Goal: Information Seeking & Learning: Learn about a topic

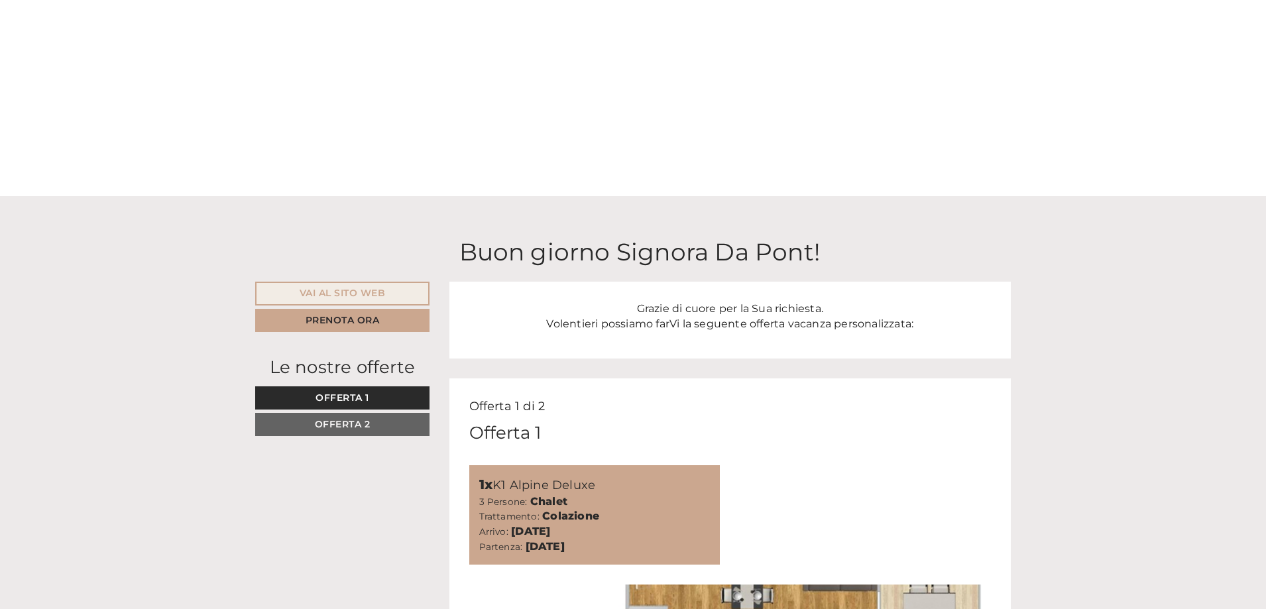
scroll to position [133, 0]
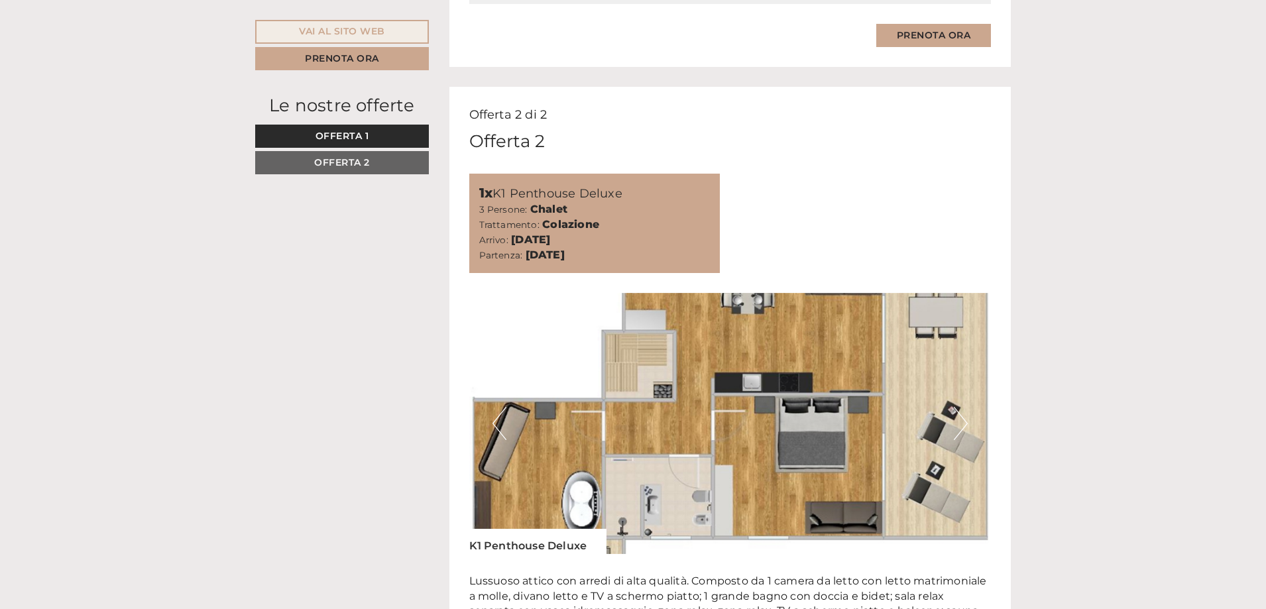
scroll to position [1590, 0]
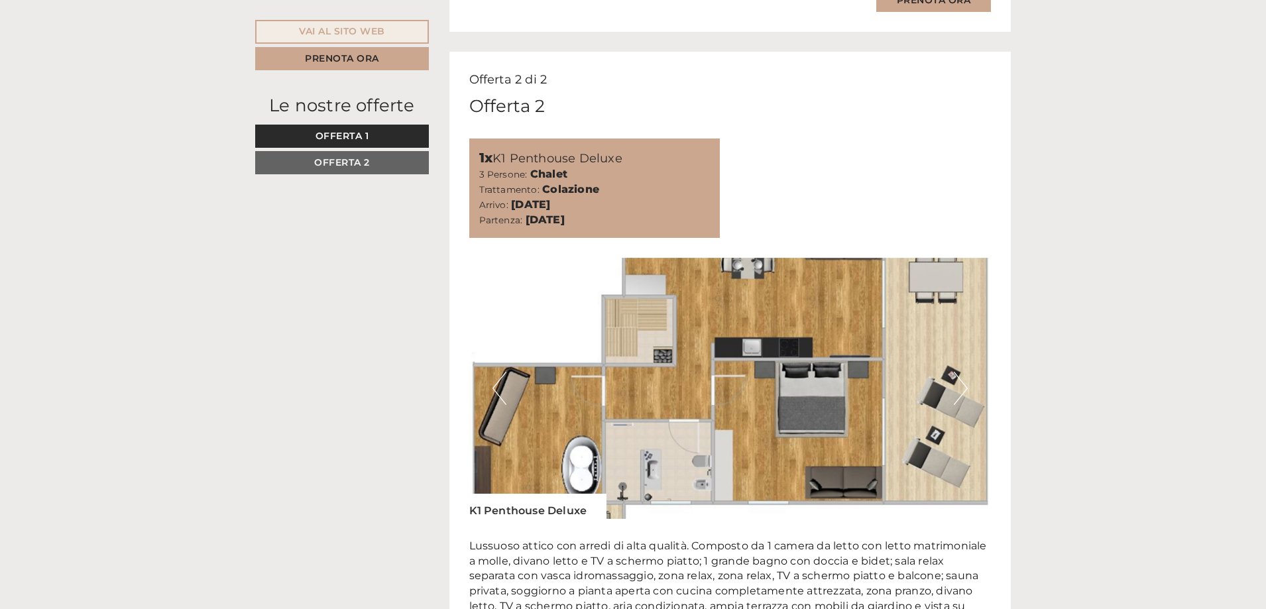
click at [494, 386] on button "Previous" at bounding box center [499, 388] width 14 height 33
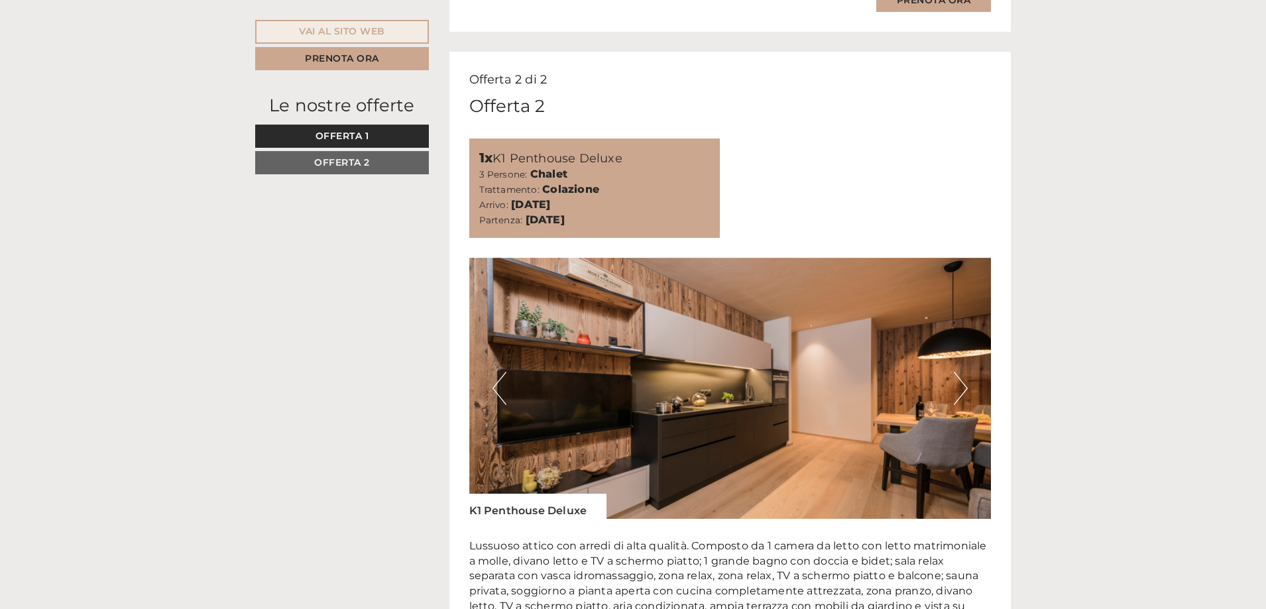
click at [494, 386] on button "Previous" at bounding box center [499, 388] width 14 height 33
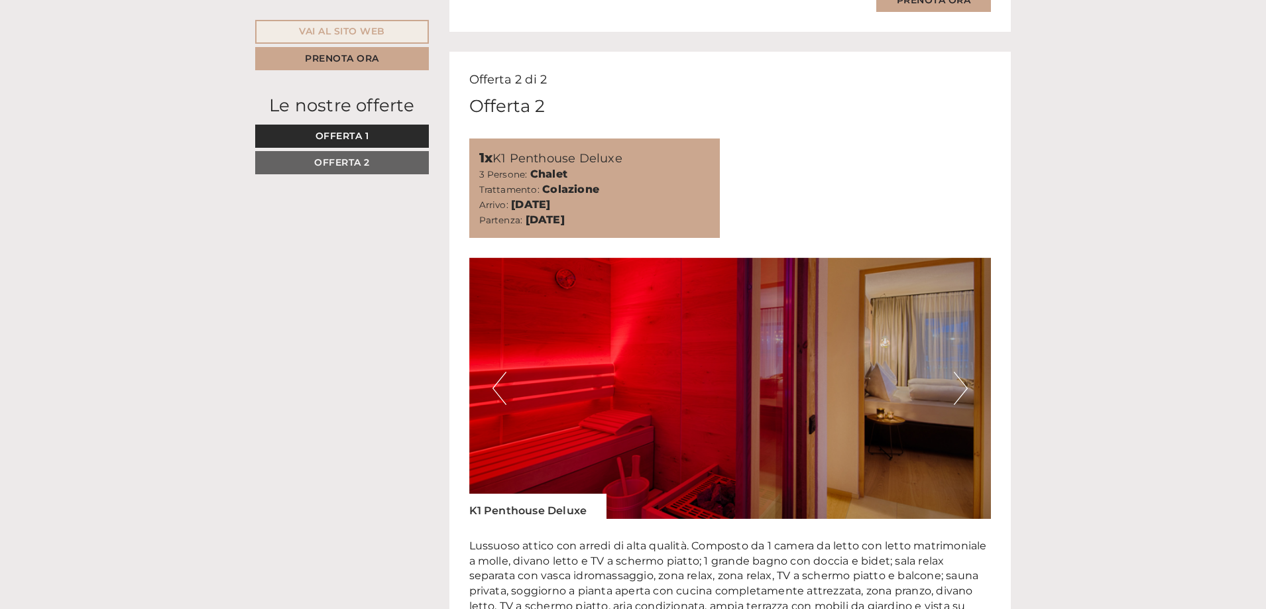
click at [494, 386] on button "Previous" at bounding box center [499, 388] width 14 height 33
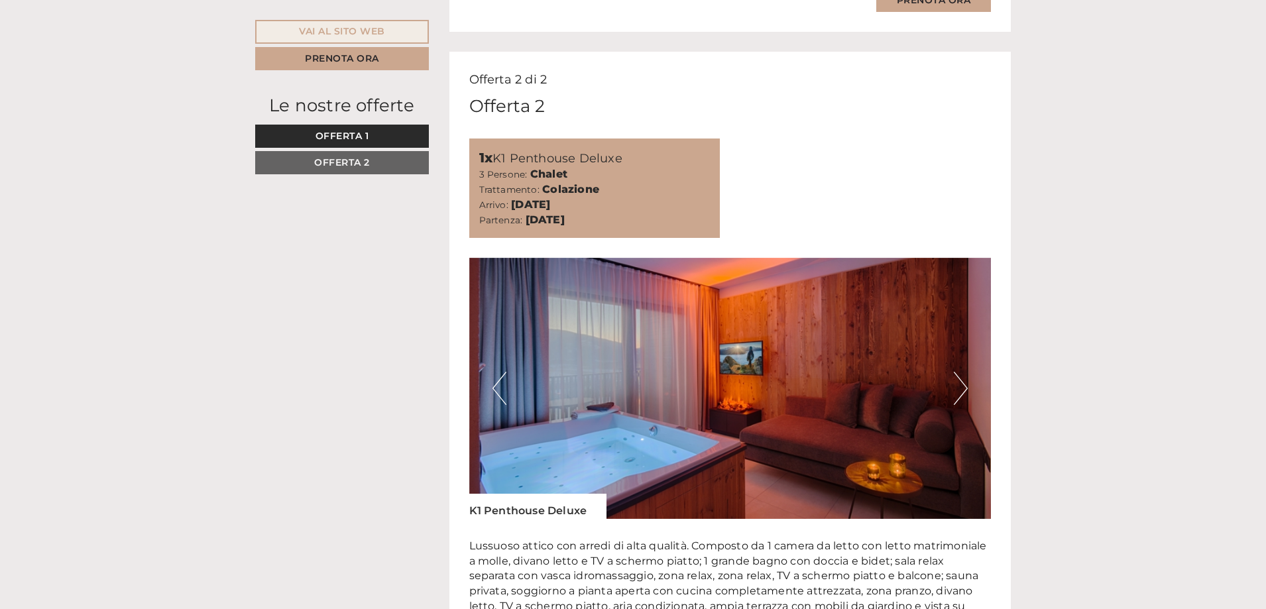
click at [494, 386] on button "Previous" at bounding box center [499, 388] width 14 height 33
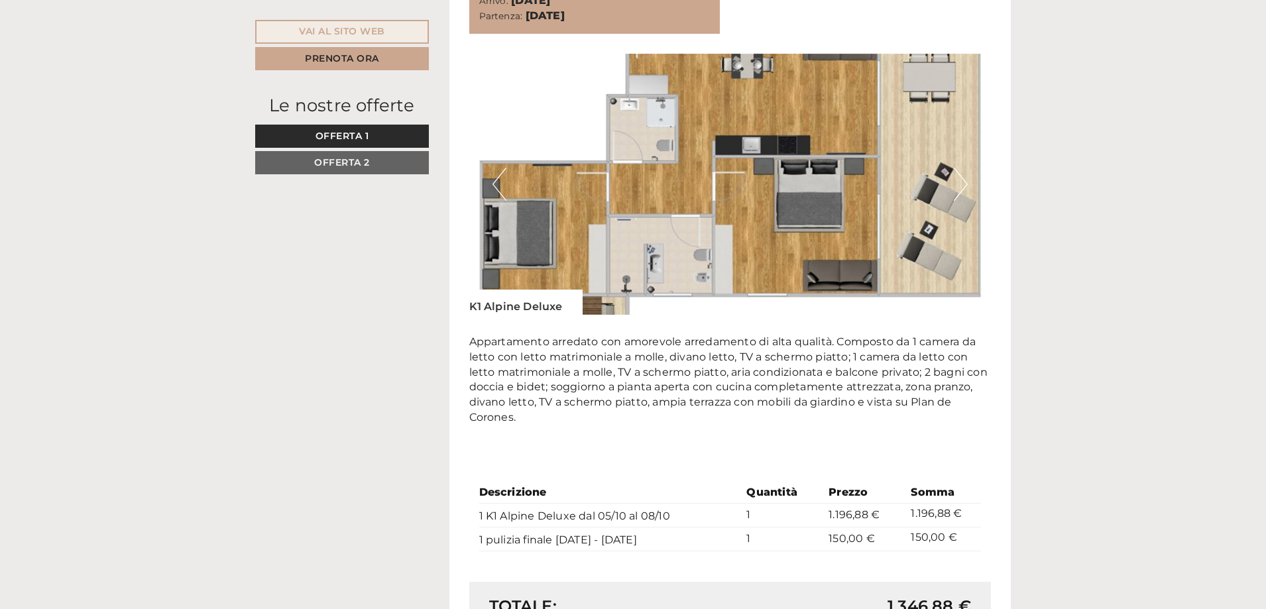
scroll to position [928, 0]
click at [343, 162] on span "Offerta 2" at bounding box center [342, 162] width 56 height 12
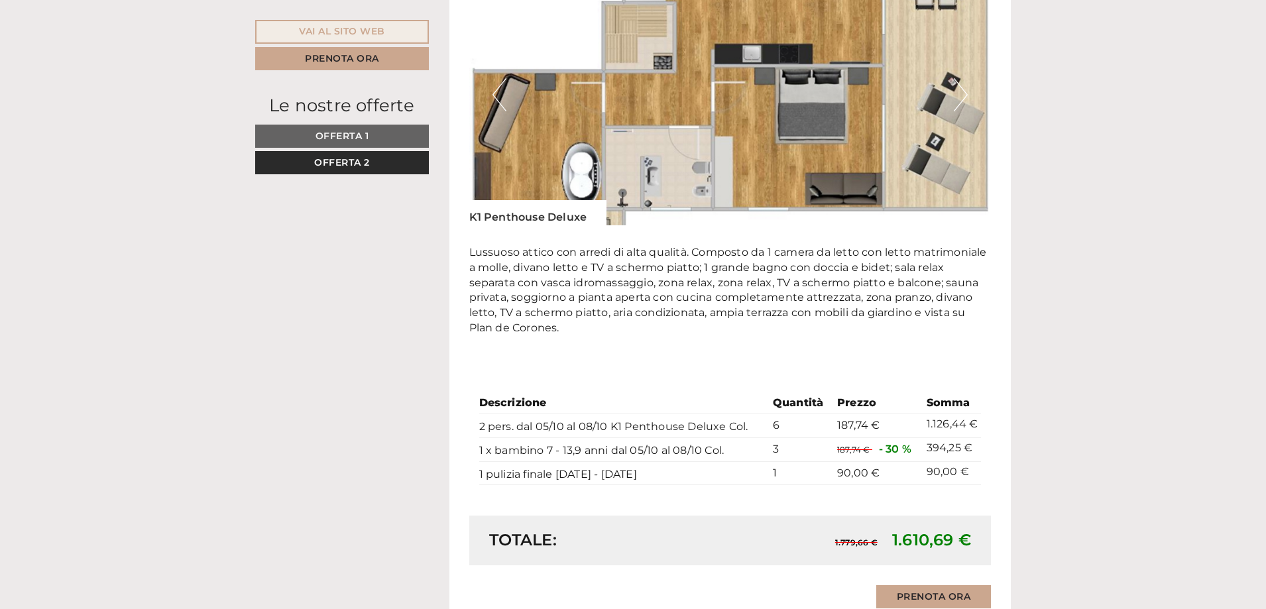
scroll to position [908, 0]
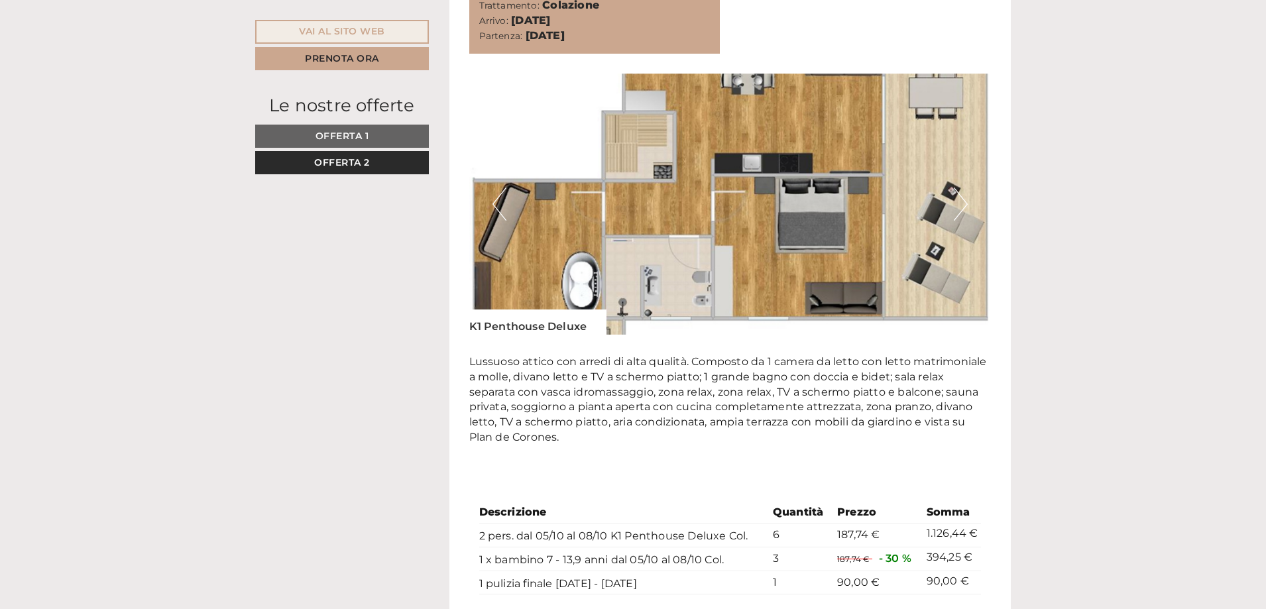
click at [355, 134] on span "Offerta 1" at bounding box center [342, 136] width 54 height 12
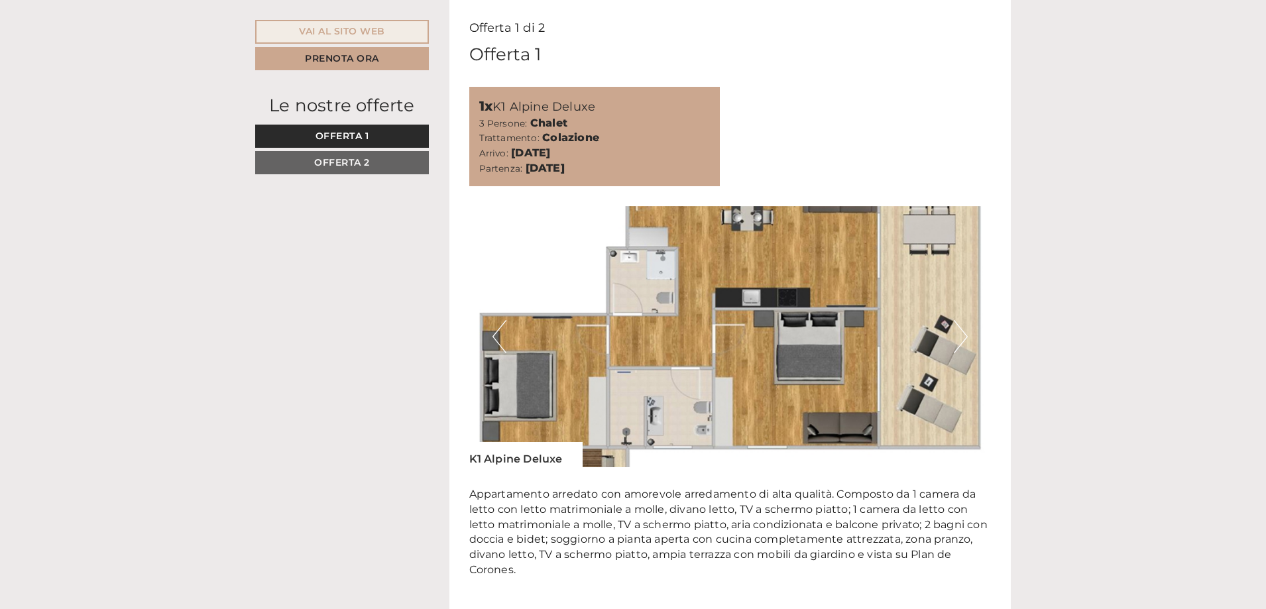
click at [351, 161] on span "Offerta 2" at bounding box center [342, 162] width 56 height 12
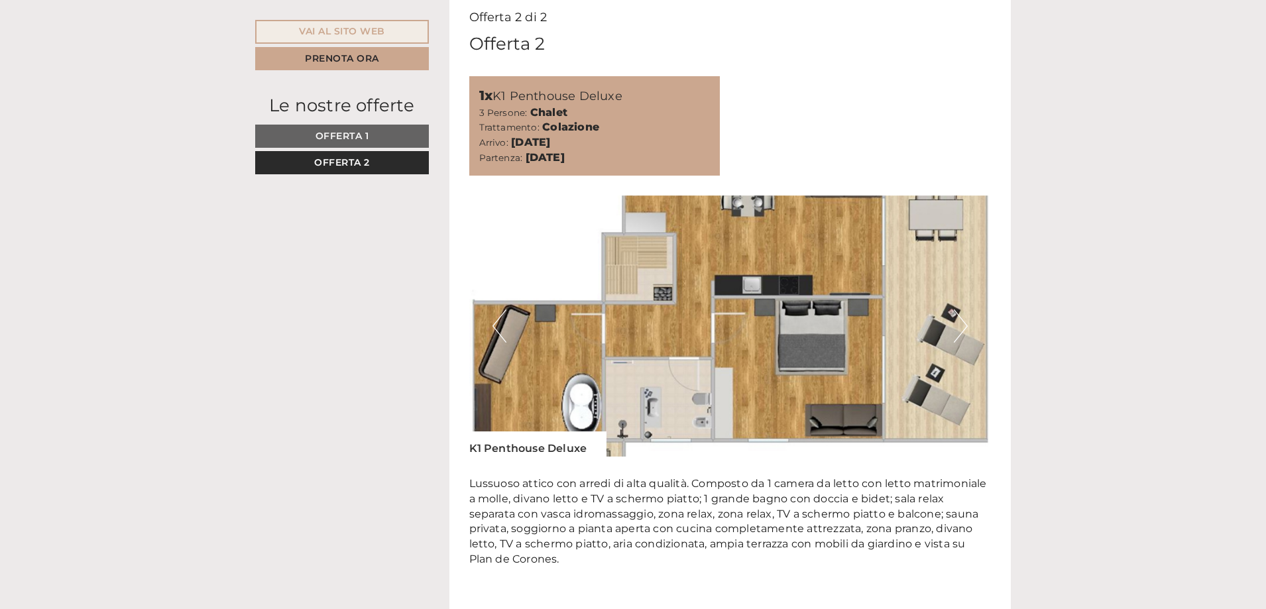
scroll to position [643, 0]
